Goal: Task Accomplishment & Management: Manage account settings

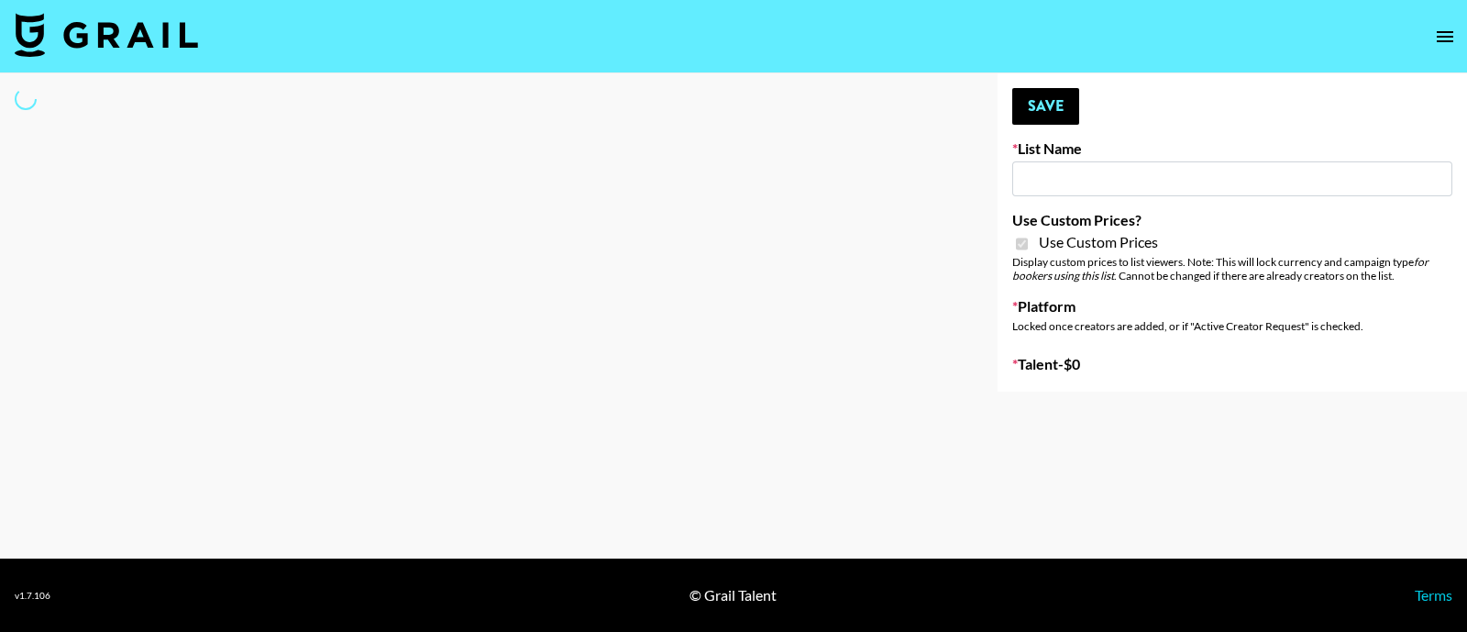
type input "Walmart Fashion"
checkbox input "true"
select select "Brand"
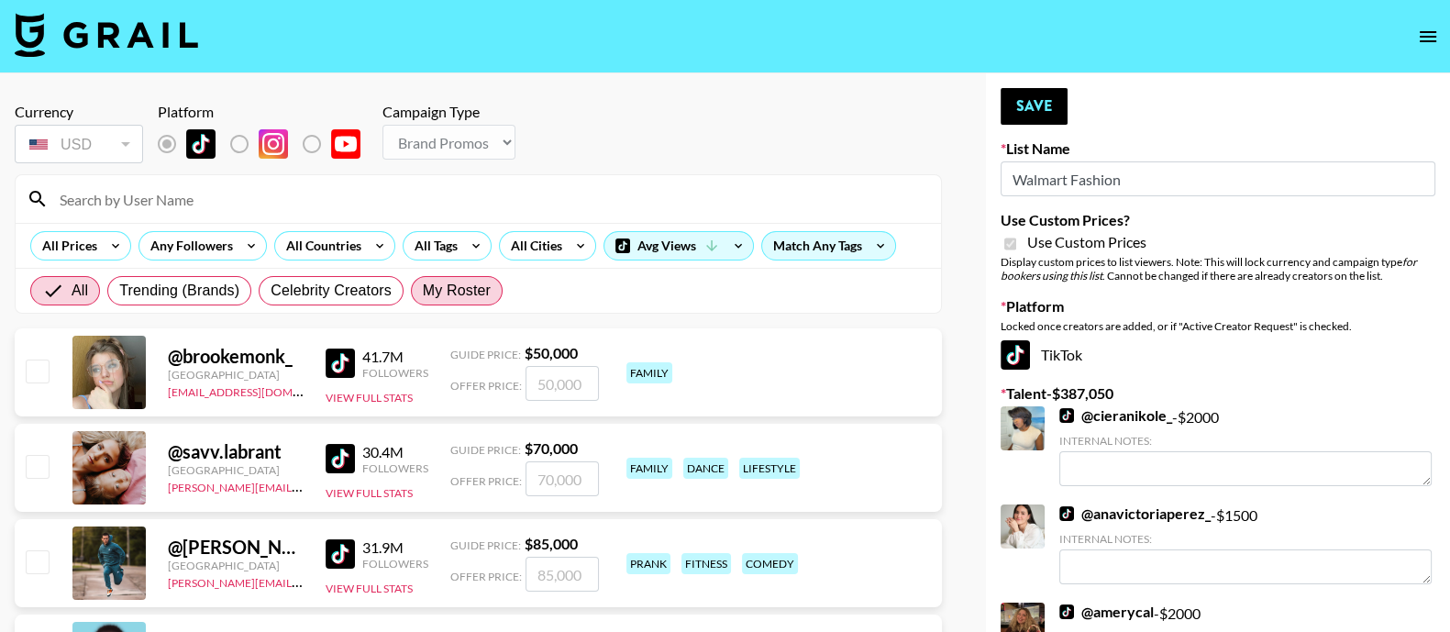
click at [425, 285] on span "My Roster" at bounding box center [457, 291] width 68 height 22
click at [423, 291] on input "My Roster" at bounding box center [423, 291] width 0 height 0
radio input "true"
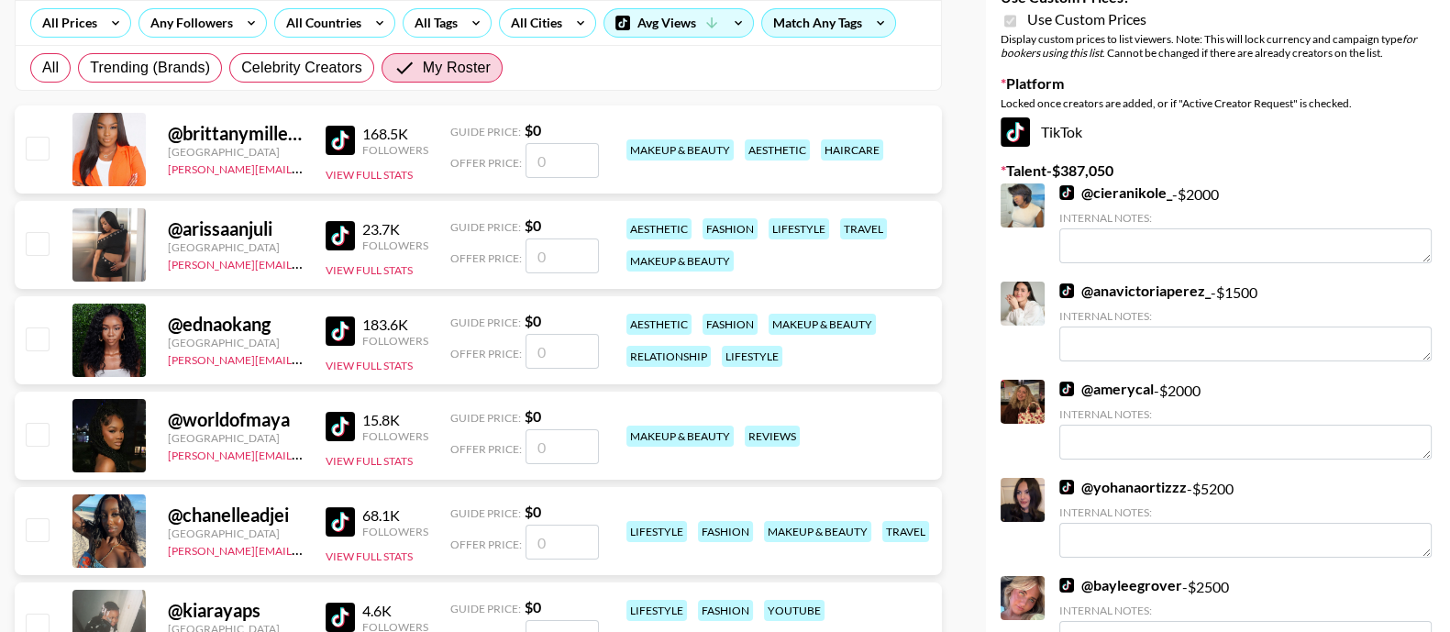
scroll to position [228, 0]
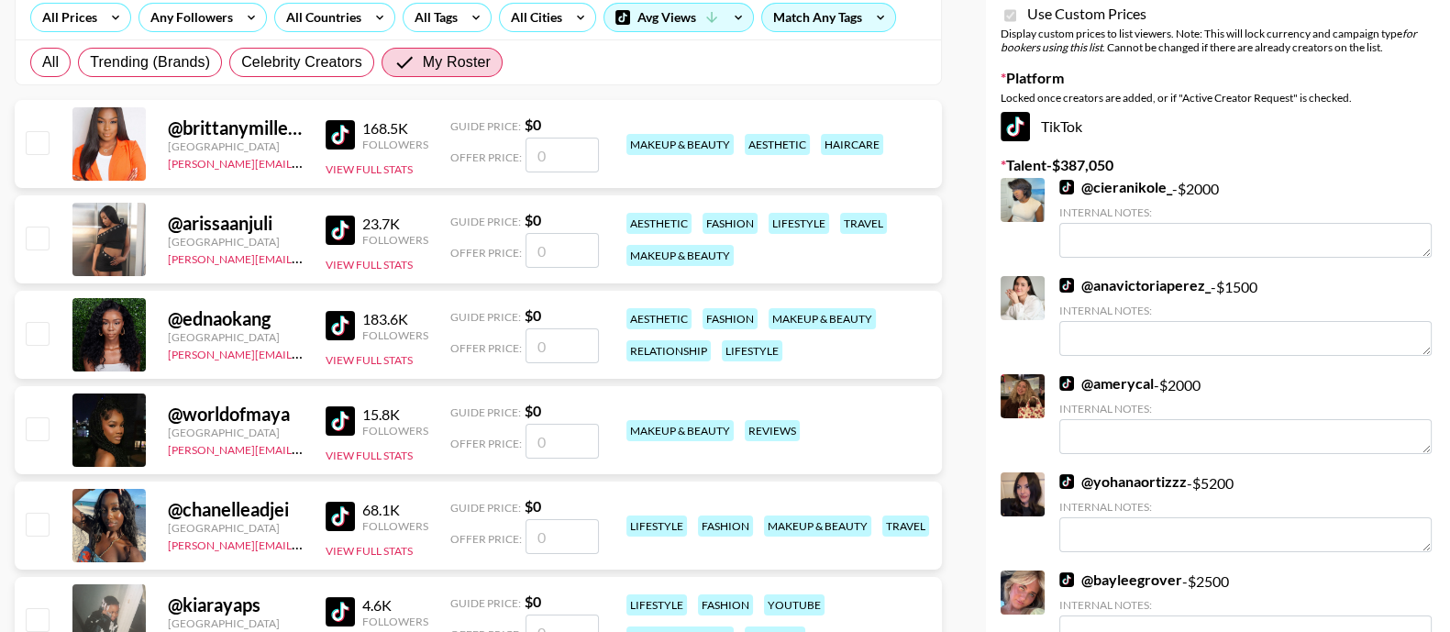
click at [562, 339] on input "number" at bounding box center [562, 345] width 73 height 35
type input "2"
checkbox input "true"
type input "2000"
click at [550, 525] on input "number" at bounding box center [562, 536] width 73 height 35
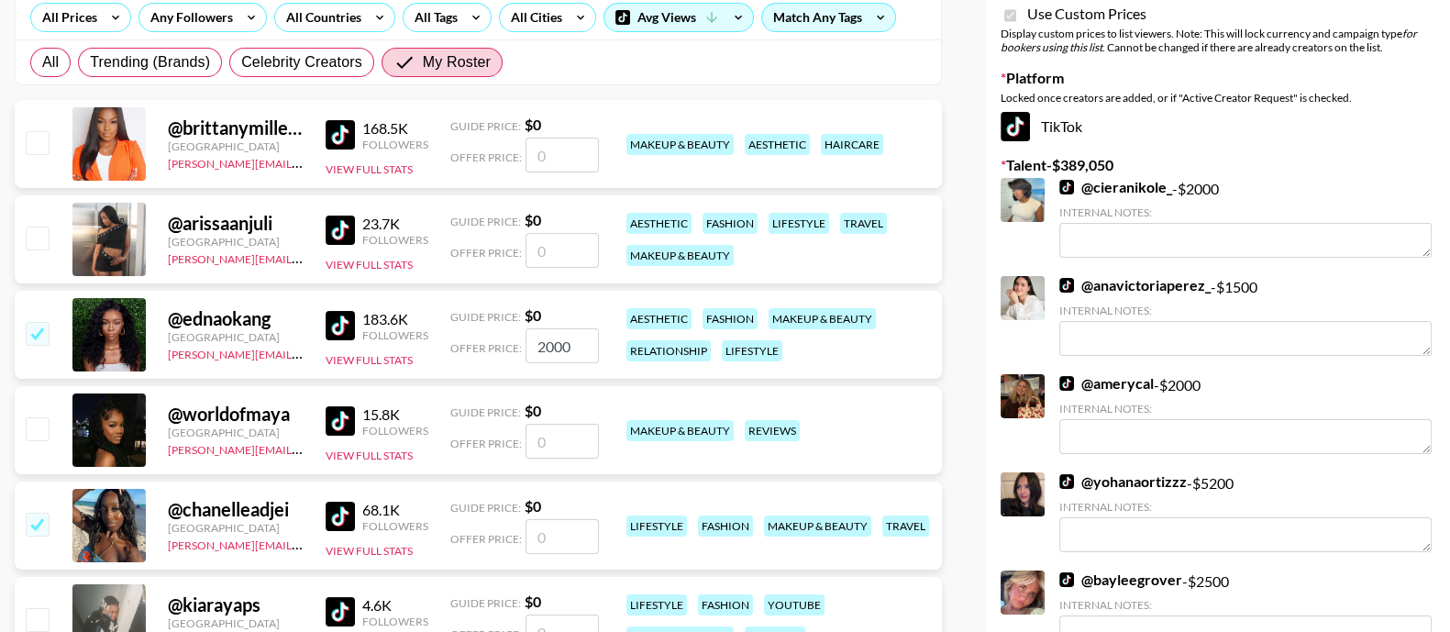
type input "2"
checkbox input "true"
type input "2000"
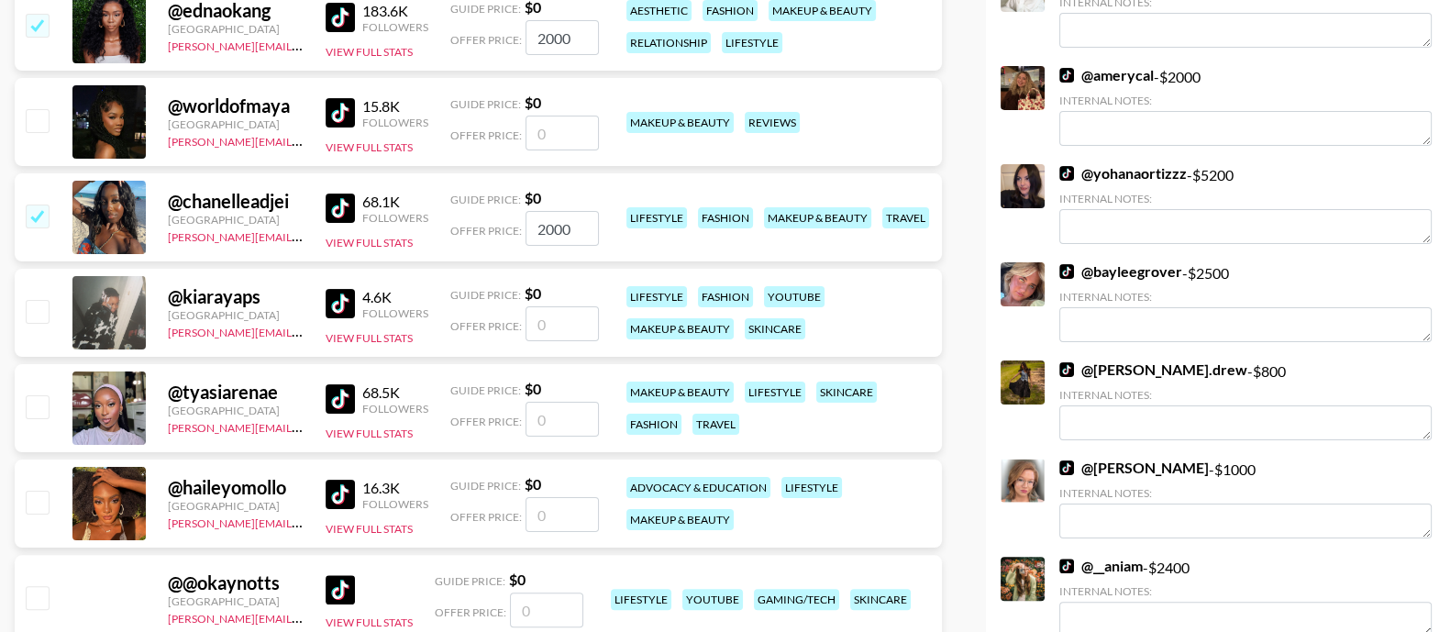
scroll to position [573, 0]
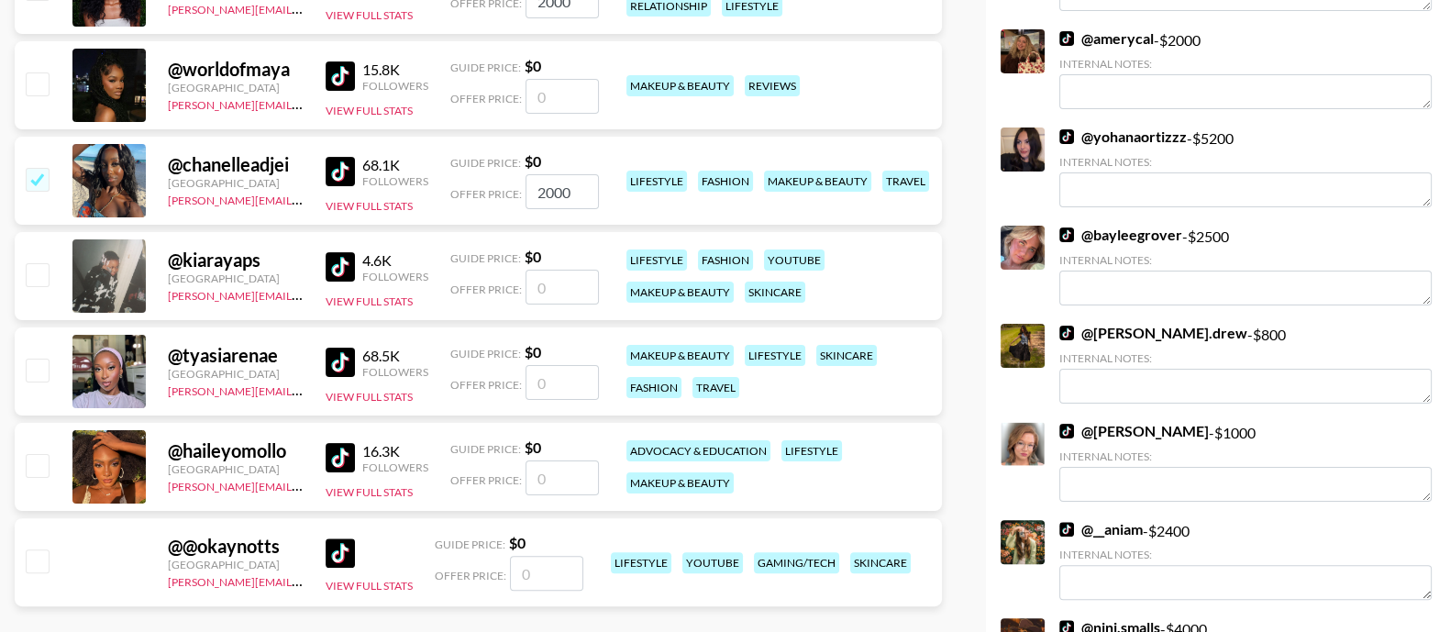
click at [559, 373] on input "number" at bounding box center [562, 382] width 73 height 35
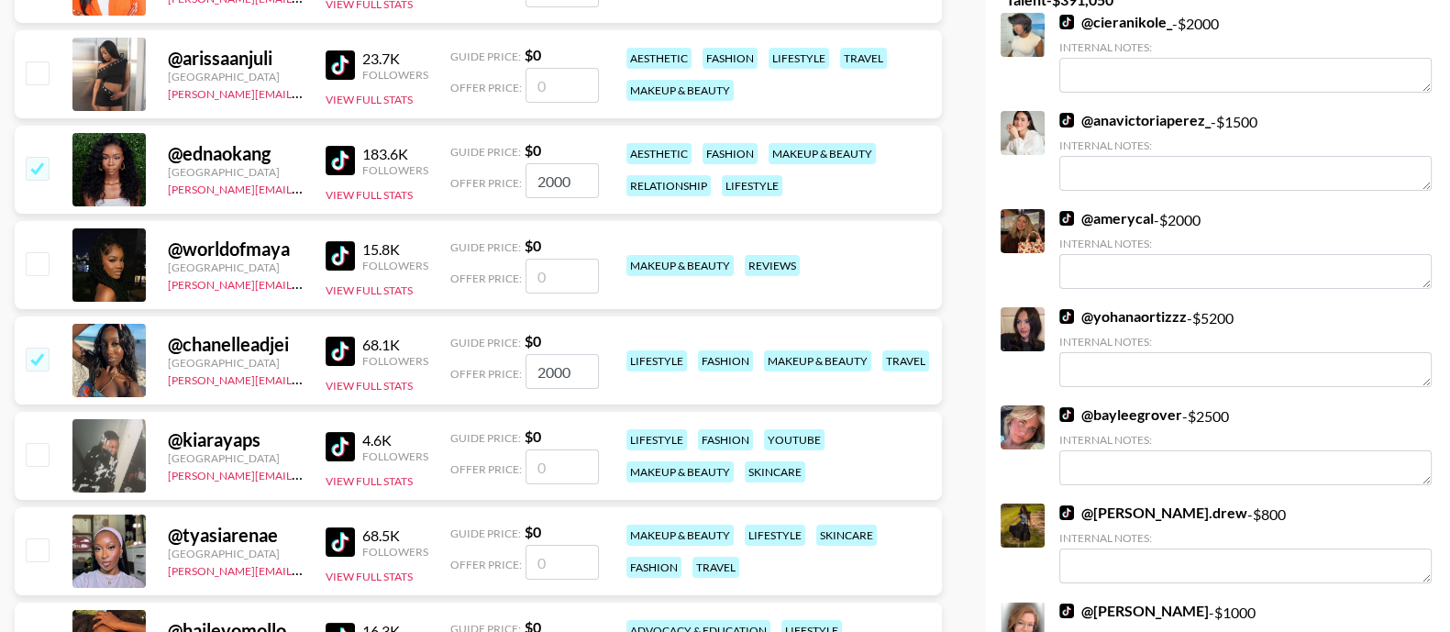
scroll to position [344, 0]
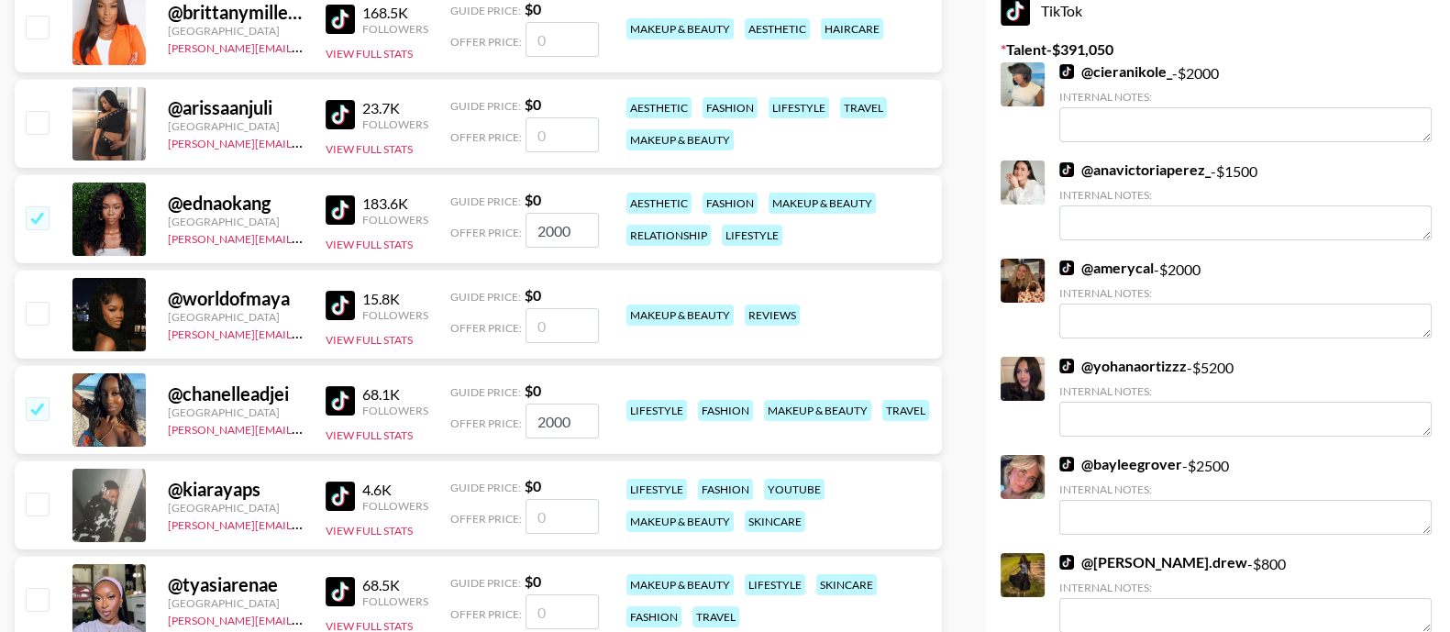
drag, startPoint x: 581, startPoint y: 233, endPoint x: 498, endPoint y: 235, distance: 82.6
click at [499, 235] on div "Offer Price: 2000" at bounding box center [524, 230] width 149 height 35
checkbox input "true"
type input "2500"
click at [584, 424] on input "2000" at bounding box center [562, 421] width 73 height 35
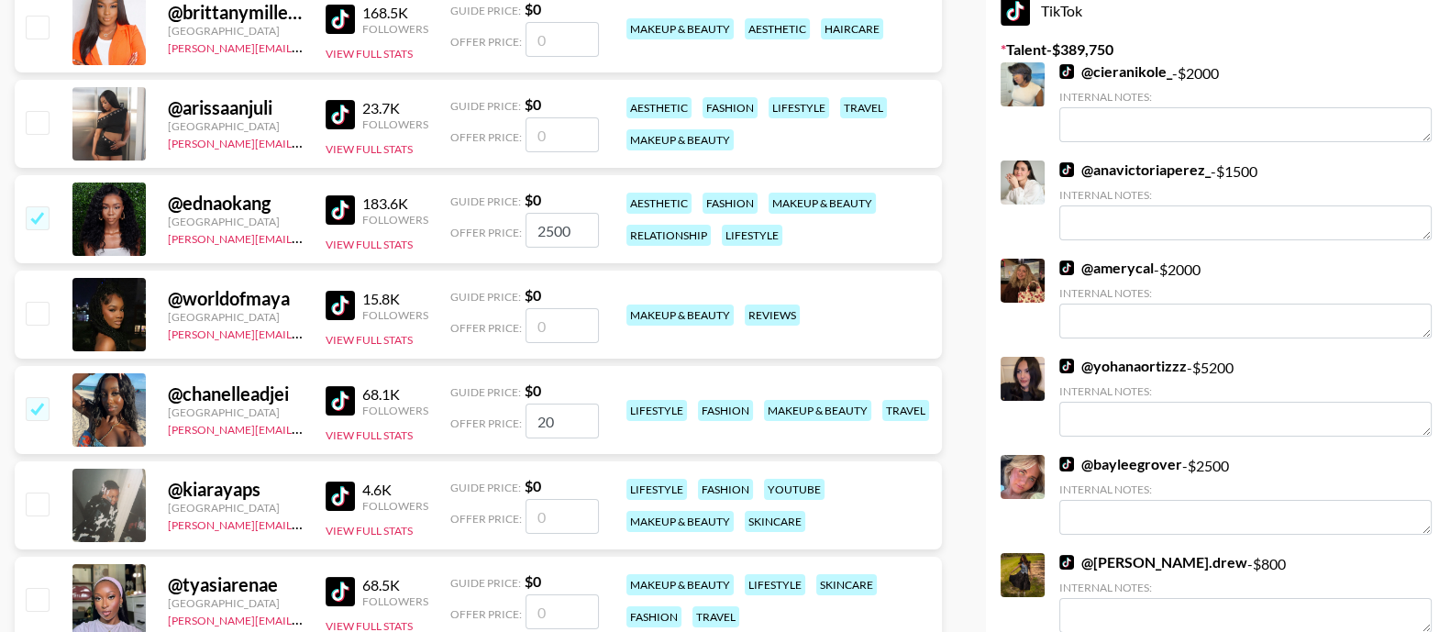
type input "2"
checkbox input "false"
type input "2"
checkbox input "true"
type input "200"
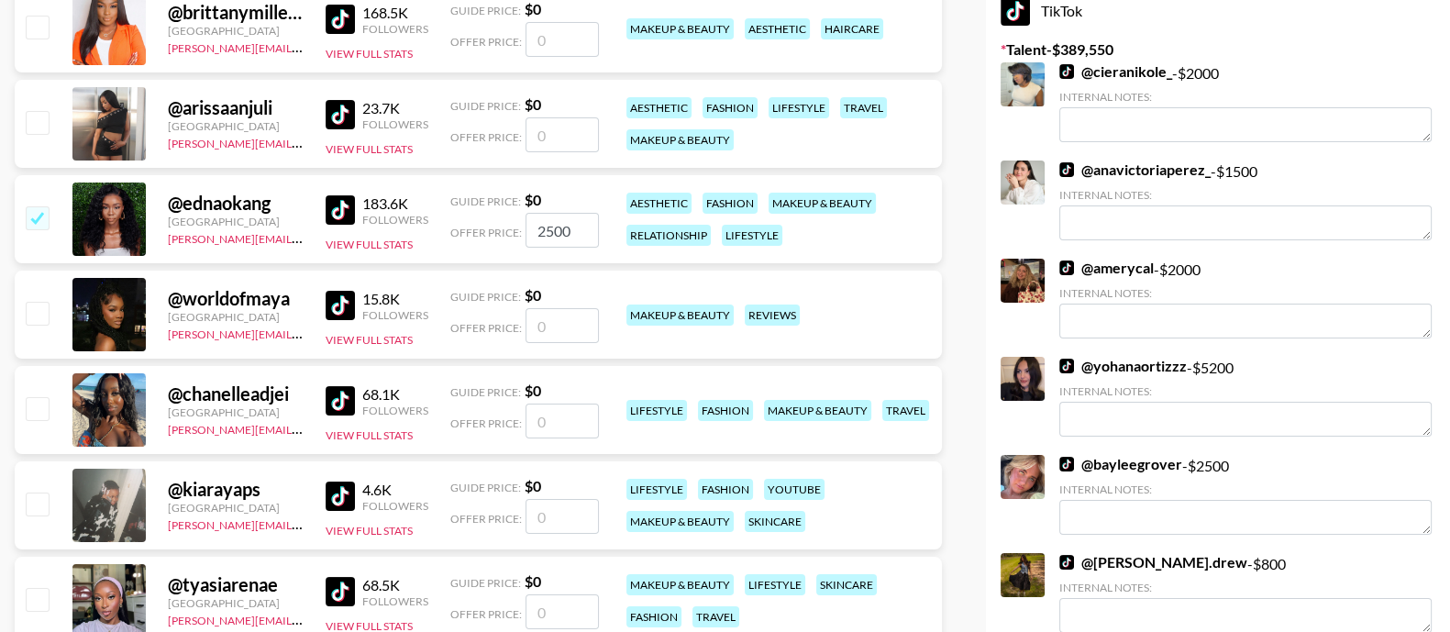
checkbox input "false"
type input "2000"
checkbox input "true"
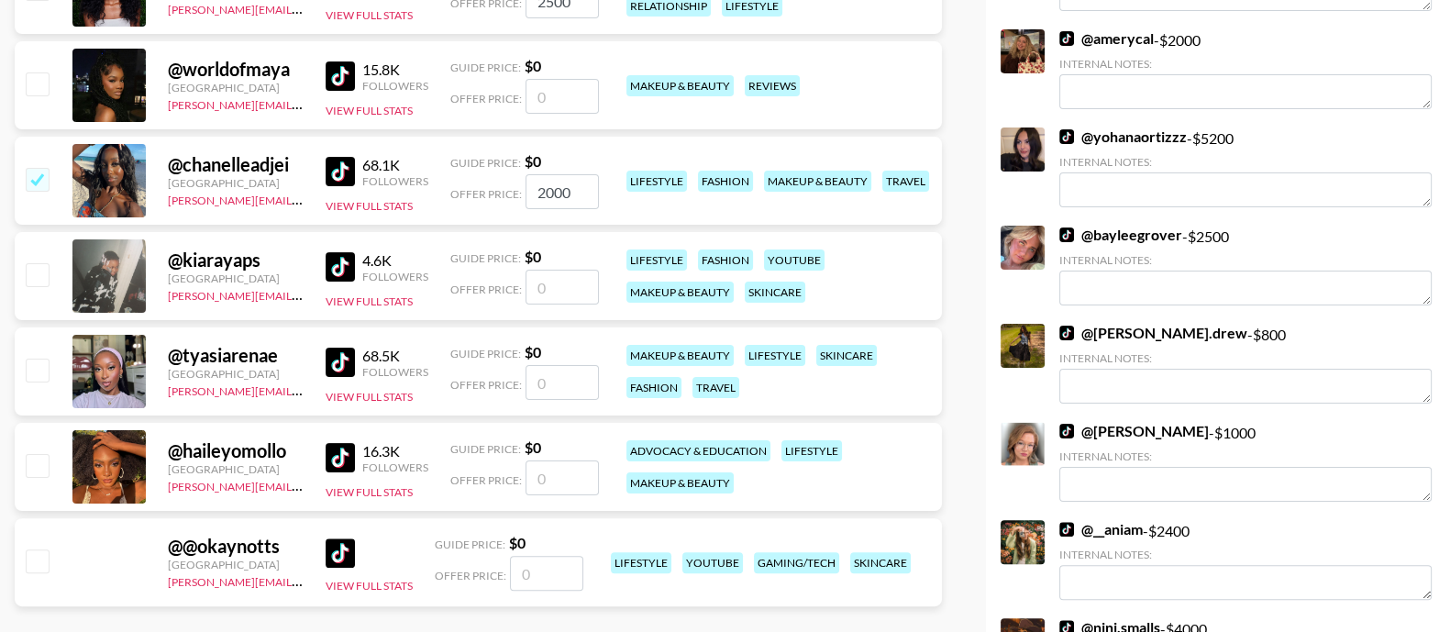
scroll to position [688, 0]
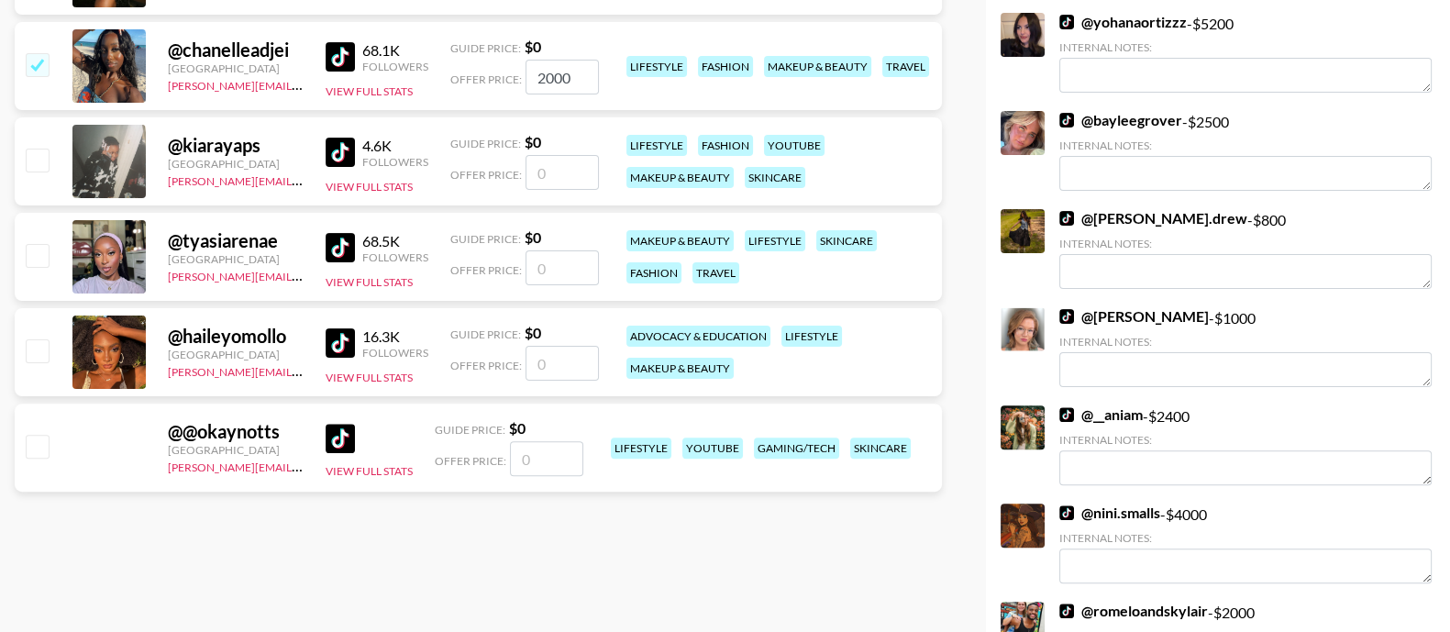
click at [184, 424] on div "@ @okaynotts" at bounding box center [236, 431] width 136 height 23
click at [39, 440] on input "checkbox" at bounding box center [37, 446] width 22 height 22
checkbox input "false"
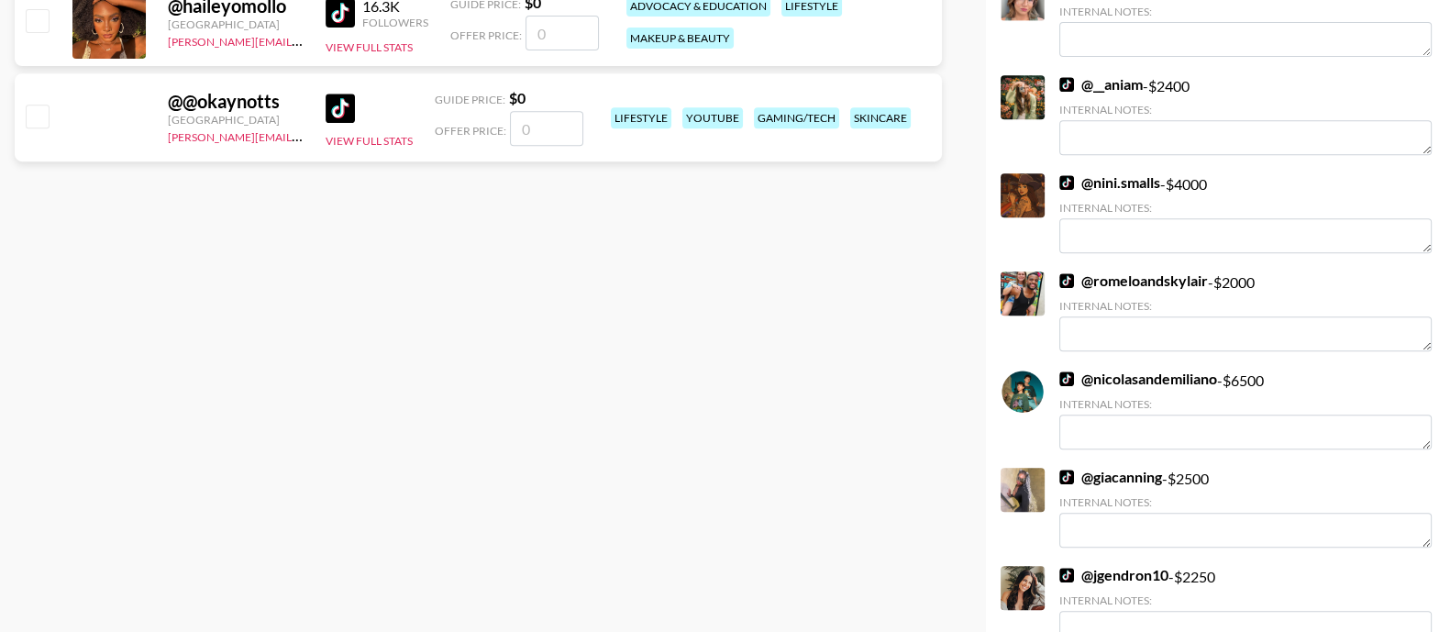
scroll to position [1032, 0]
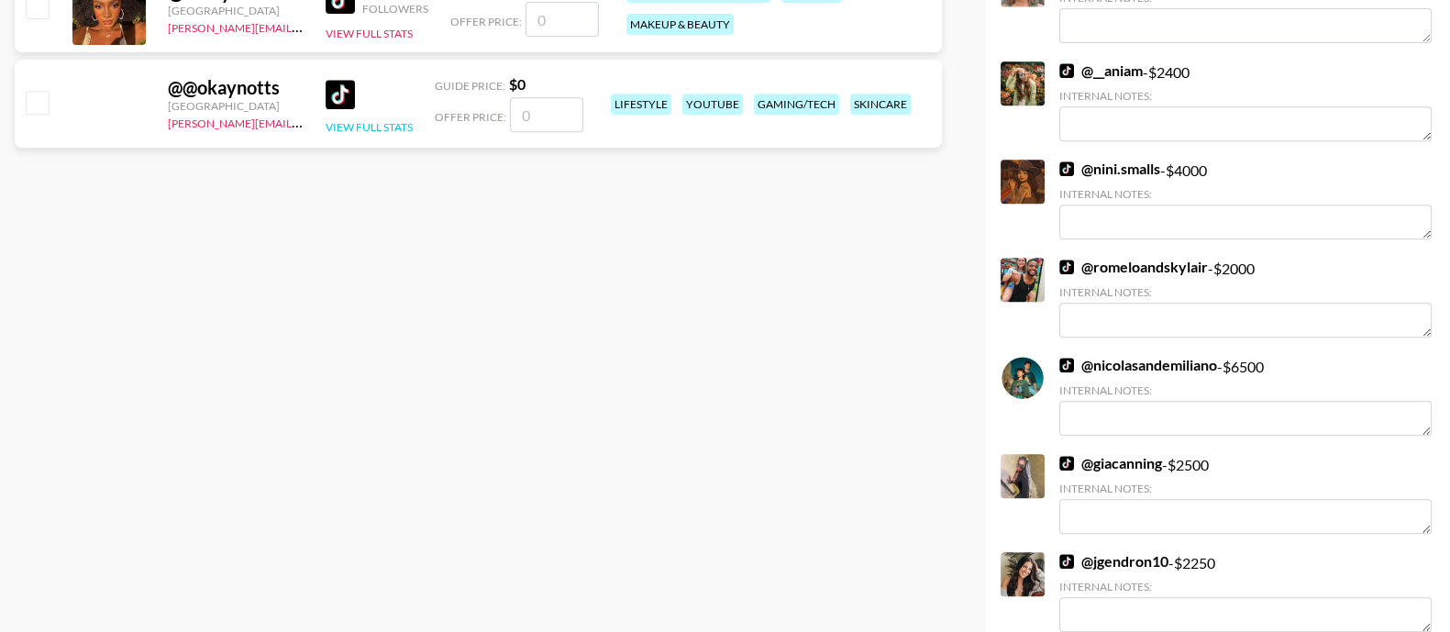
click at [367, 127] on button "View Full Stats" at bounding box center [369, 127] width 87 height 14
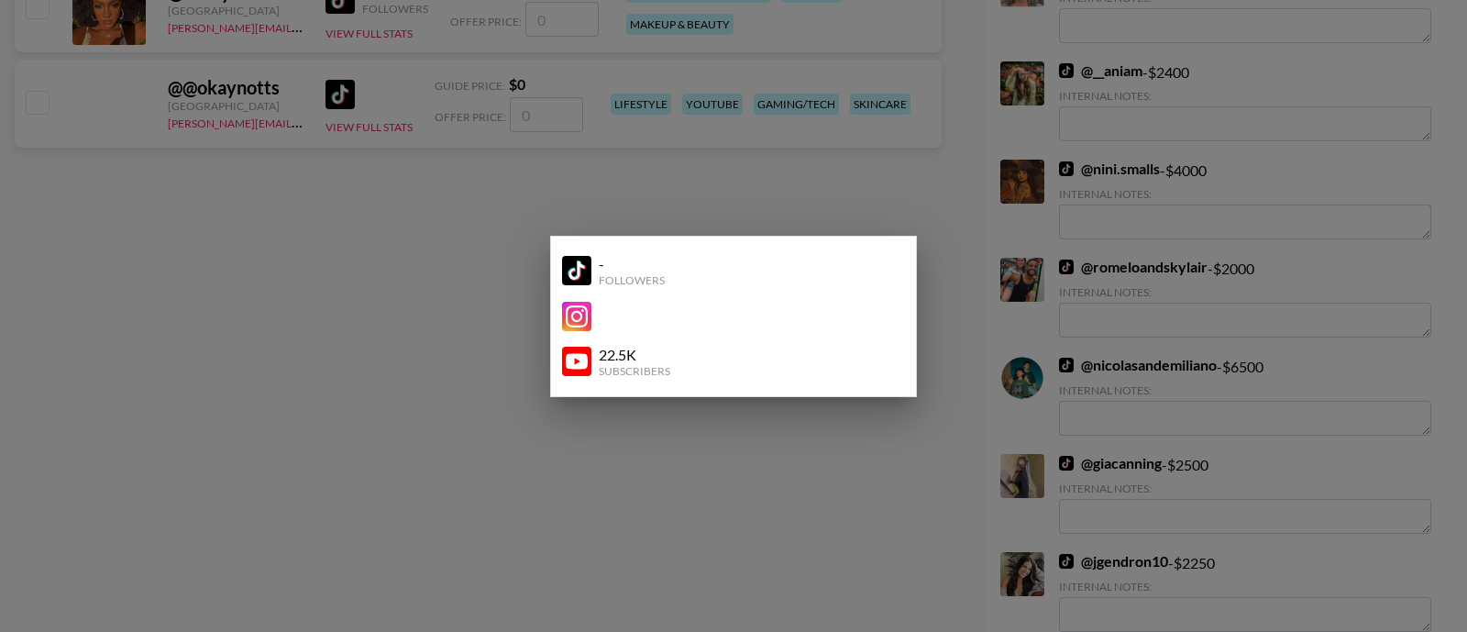
click at [463, 309] on div at bounding box center [733, 316] width 1467 height 632
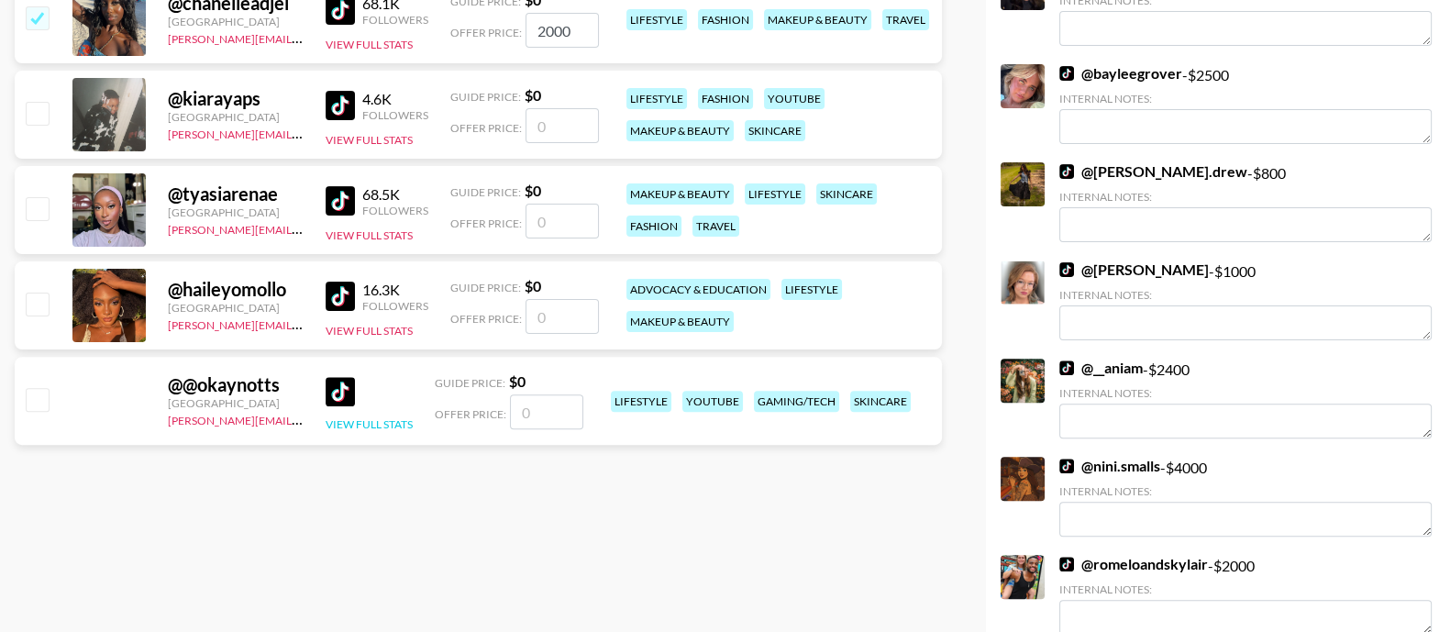
scroll to position [688, 0]
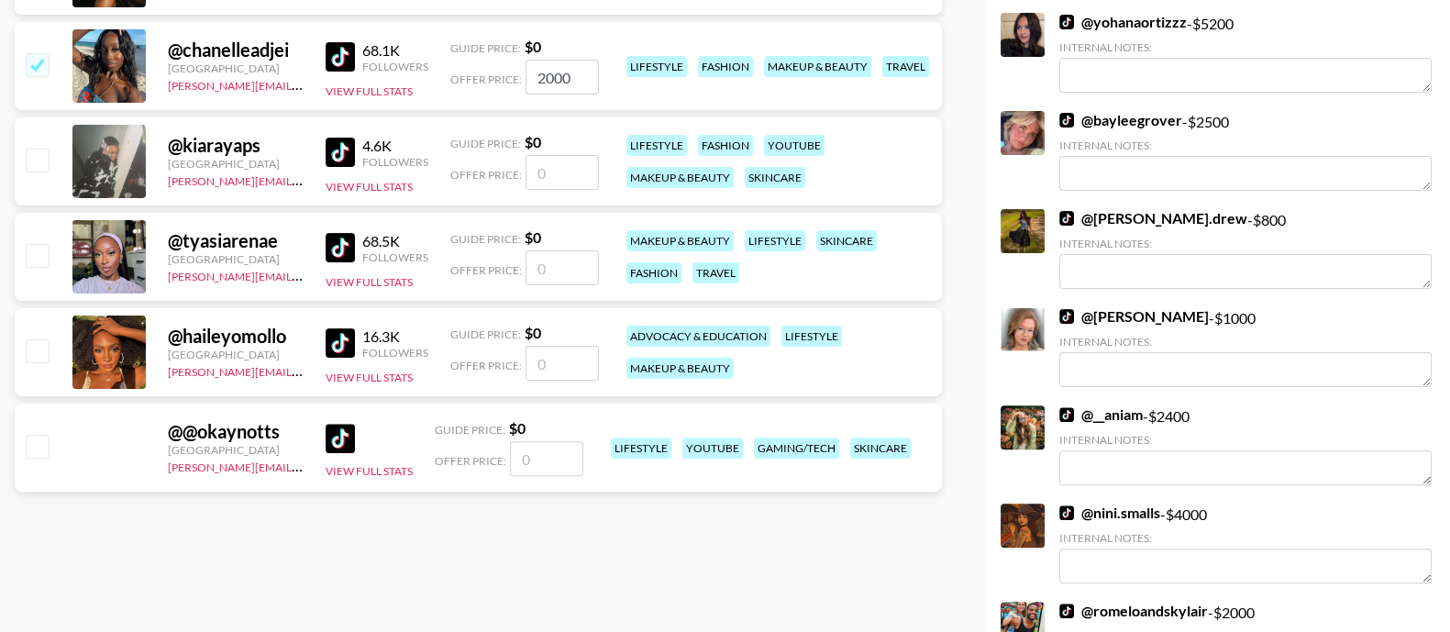
click at [558, 272] on input "number" at bounding box center [562, 267] width 73 height 35
type input "1"
checkbox input "true"
type input "1850"
click at [569, 353] on input "number" at bounding box center [562, 363] width 73 height 35
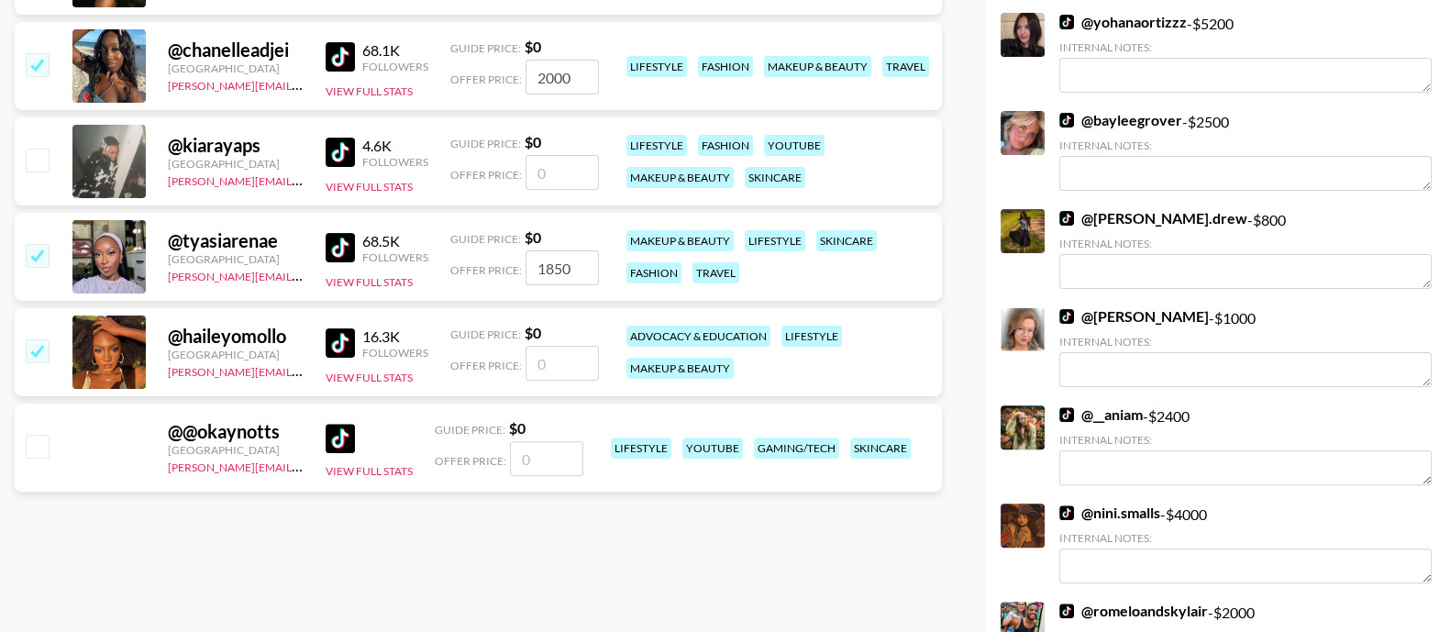
type input "1"
checkbox input "true"
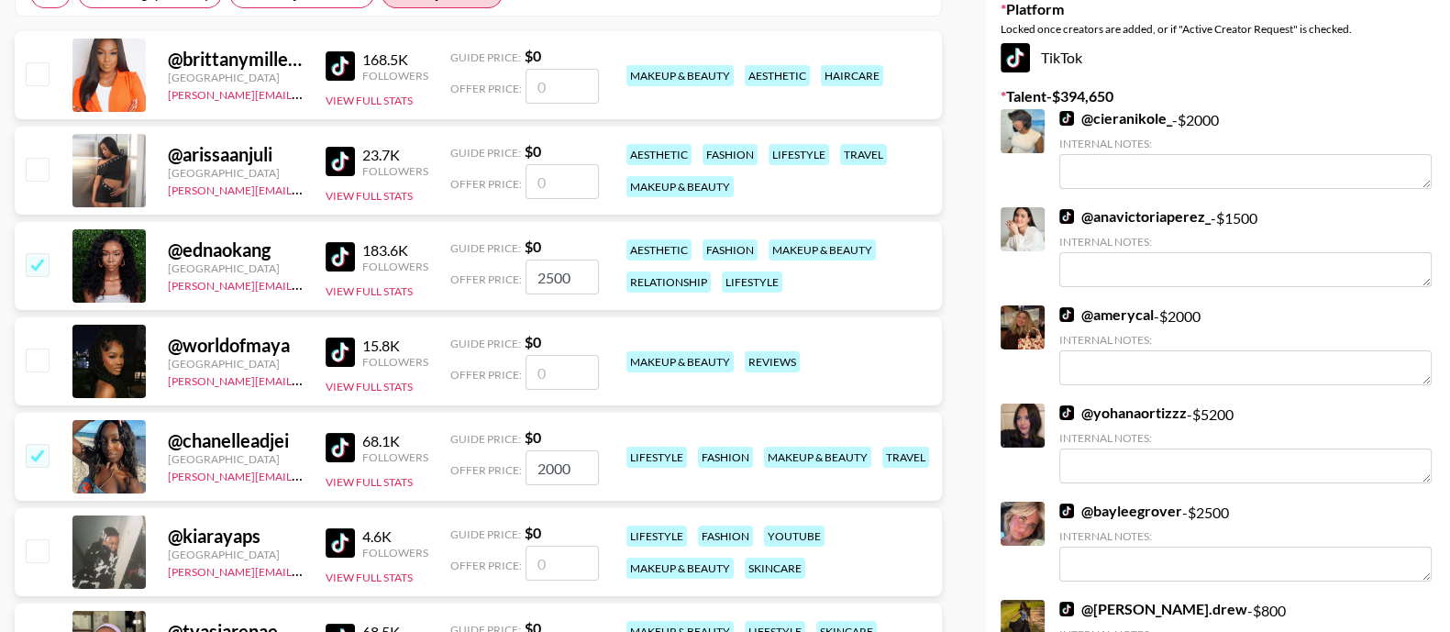
scroll to position [344, 0]
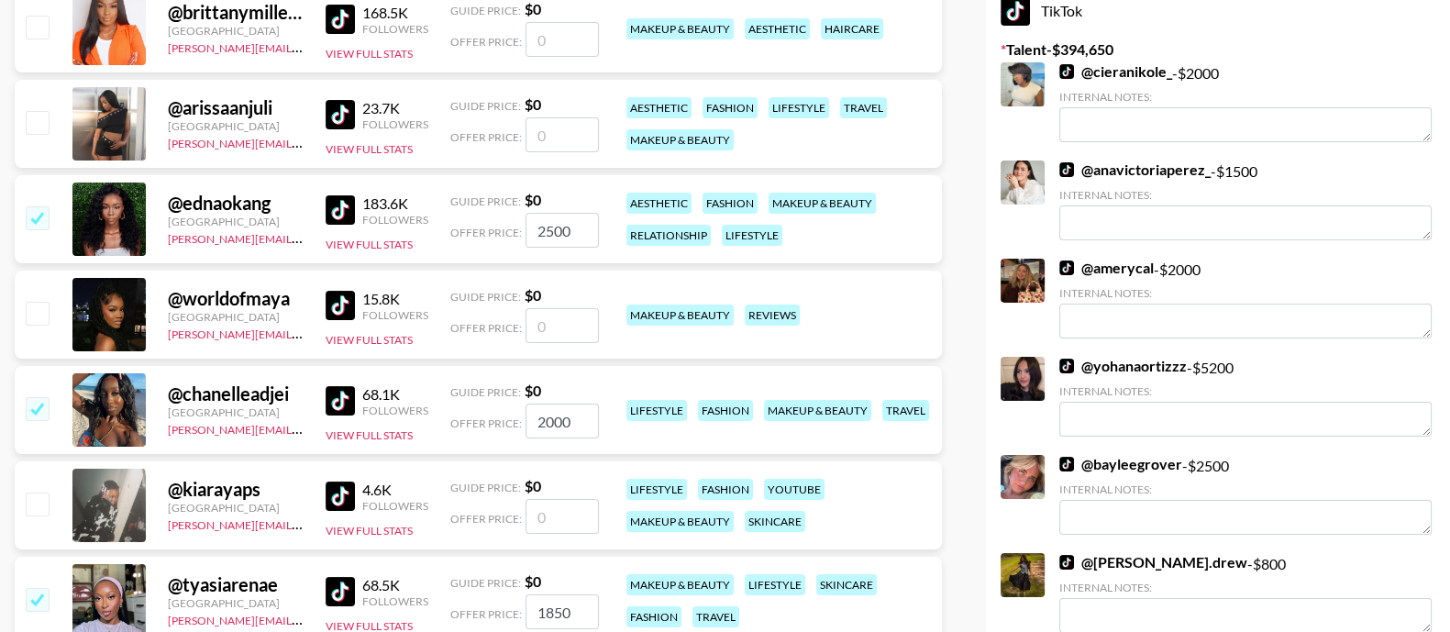
type input "1250"
click at [552, 233] on input "2500" at bounding box center [562, 230] width 73 height 35
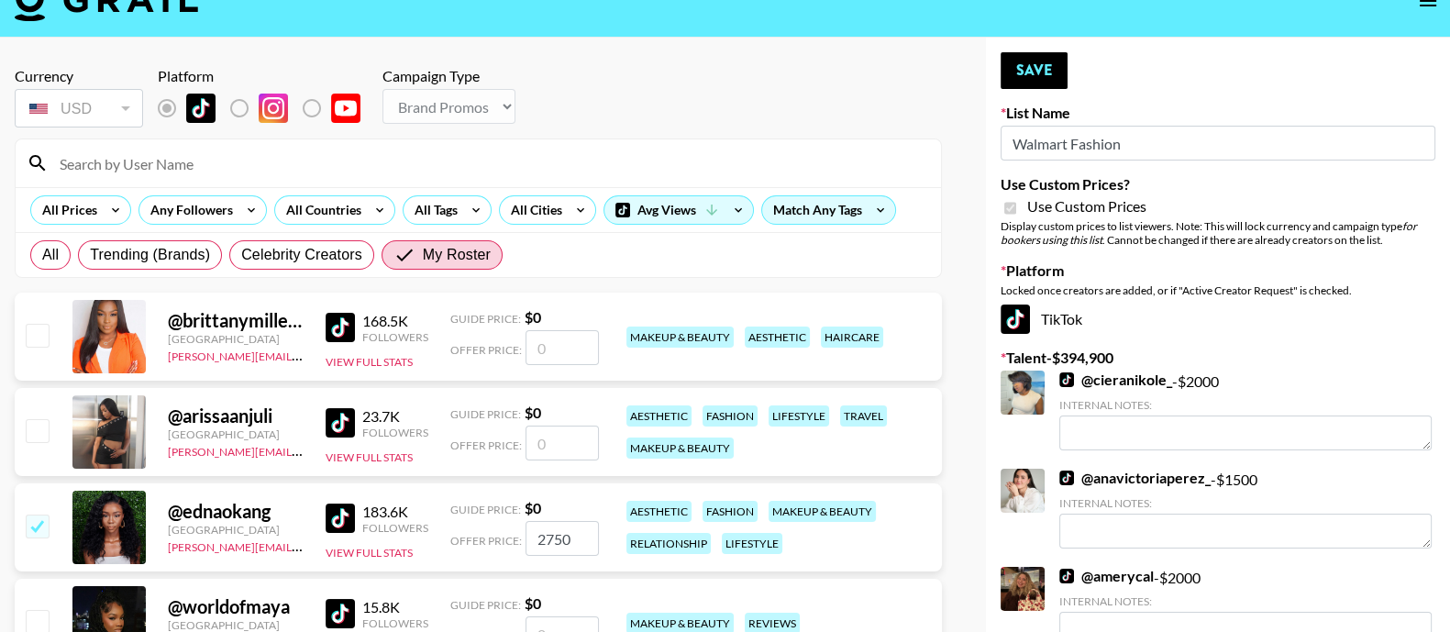
scroll to position [0, 0]
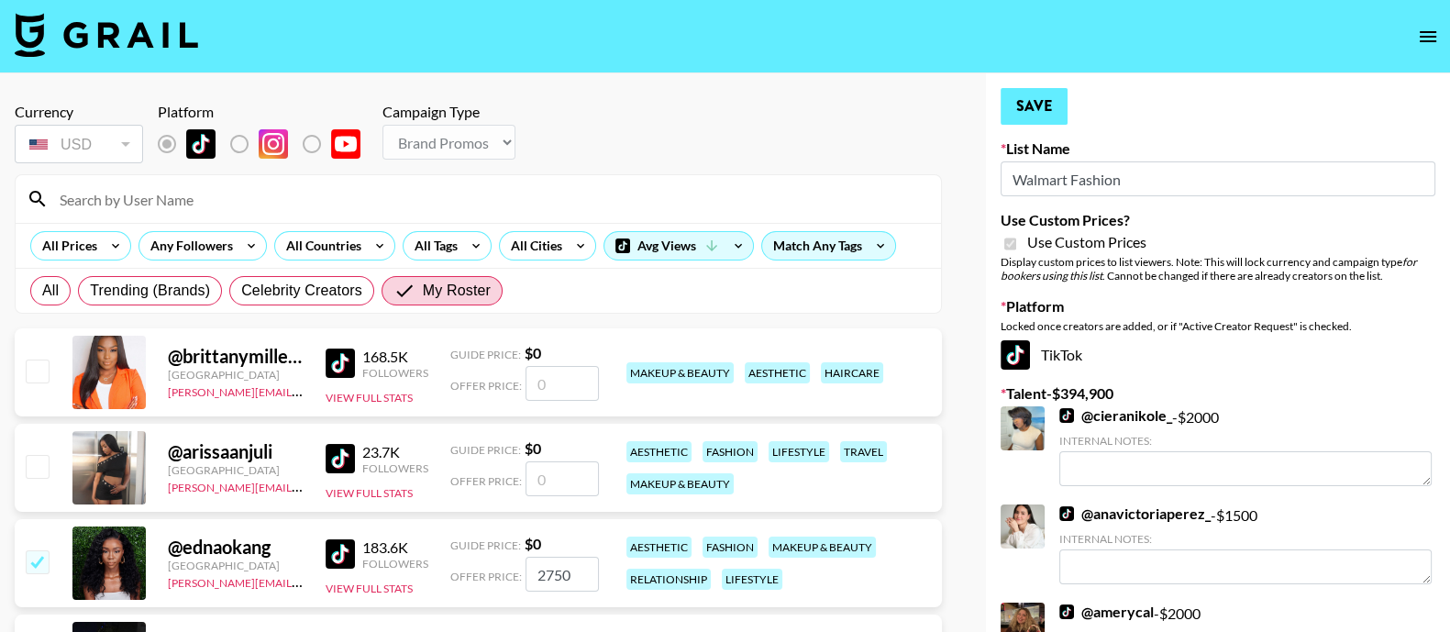
type input "2750"
click at [1017, 107] on button "Save" at bounding box center [1034, 106] width 67 height 37
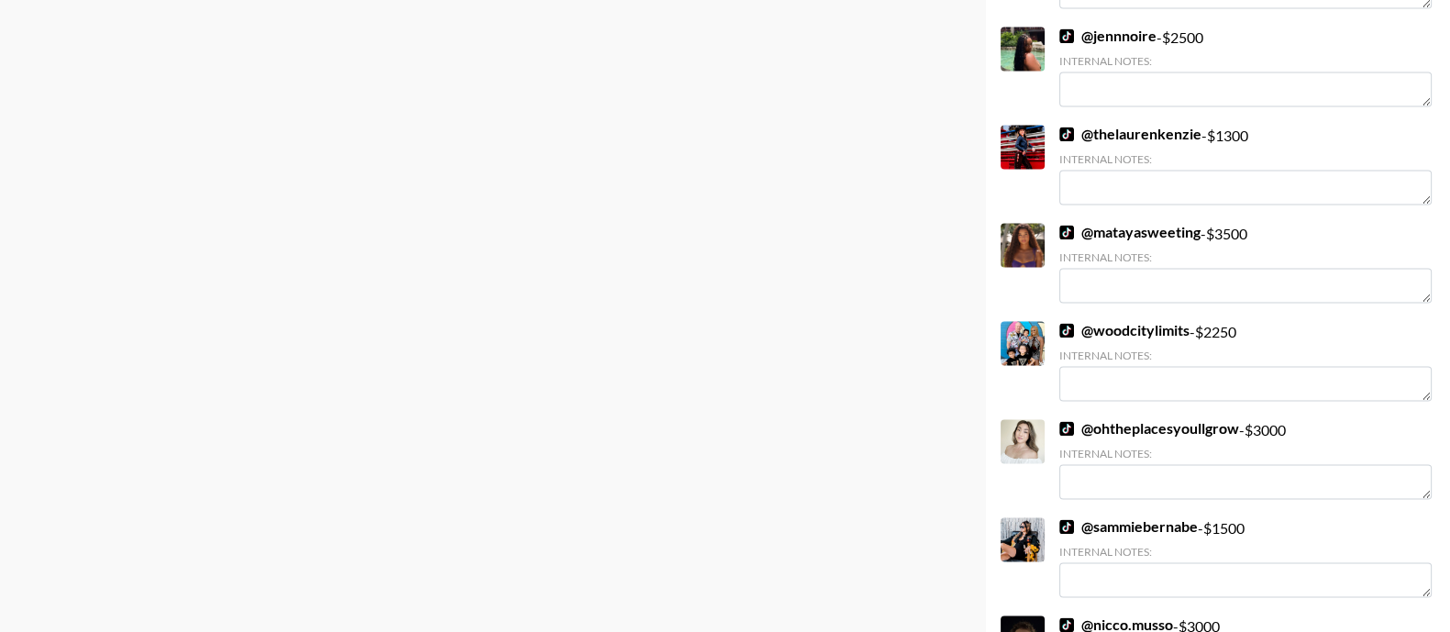
scroll to position [11970, 0]
